Goal: Task Accomplishment & Management: Complete application form

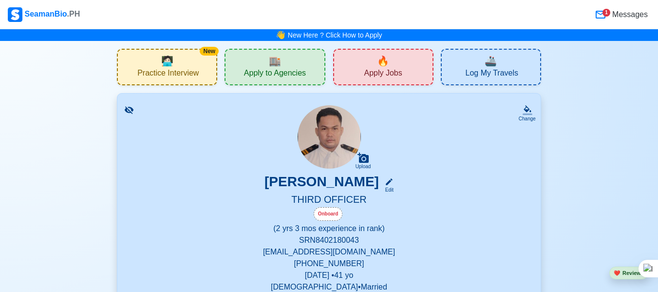
click at [390, 60] on div "🔥 Apply Jobs" at bounding box center [383, 67] width 100 height 37
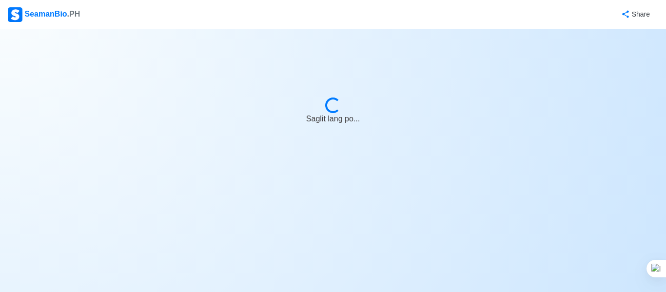
select select "3rd Officer"
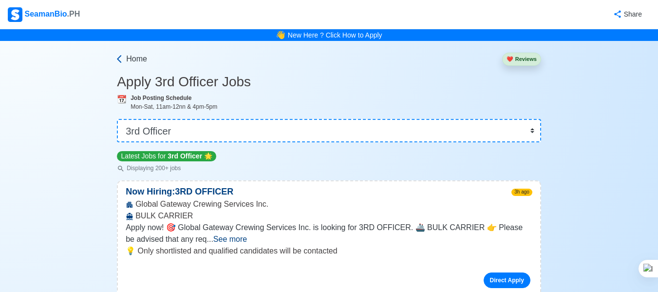
click at [136, 53] on span "Home" at bounding box center [136, 59] width 21 height 12
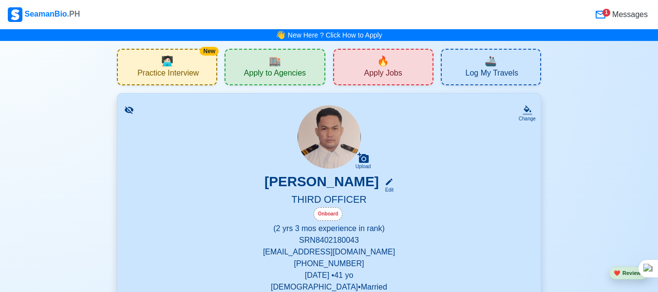
click at [278, 68] on span "Apply to Agencies" at bounding box center [275, 74] width 62 height 12
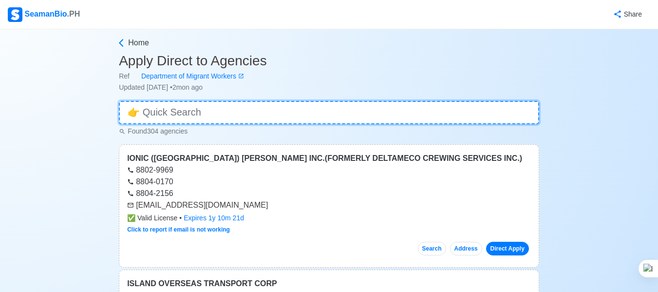
click at [317, 101] on input at bounding box center [329, 112] width 421 height 23
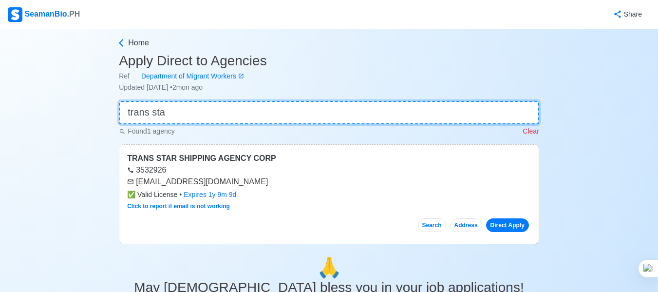
type input "trans star"
